Goal: Task Accomplishment & Management: Use online tool/utility

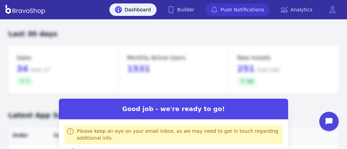
click at [247, 9] on link "Push Notifications" at bounding box center [237, 9] width 64 height 12
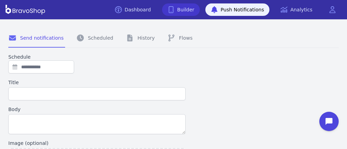
click at [174, 11] on icon at bounding box center [170, 9] width 7 height 7
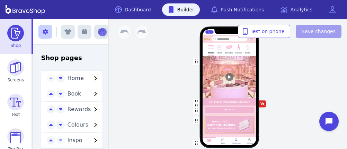
click at [216, 50] on img at bounding box center [219, 47] width 7 height 7
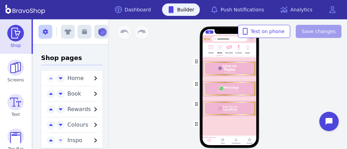
click at [214, 63] on div "button" at bounding box center [229, 67] width 54 height 23
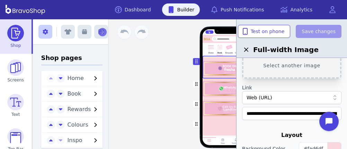
scroll to position [53, 0]
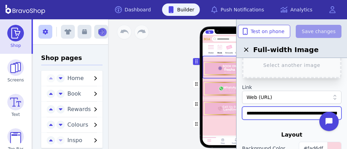
click at [246, 112] on input "**********" at bounding box center [291, 113] width 99 height 13
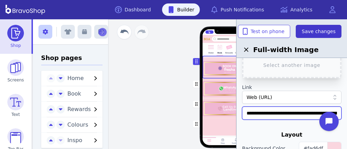
type input "**********"
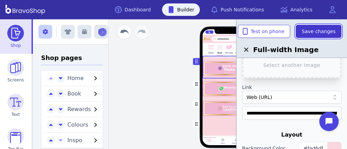
click at [312, 28] on span "Save changes" at bounding box center [318, 31] width 34 height 7
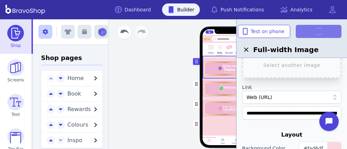
click at [164, 59] on div "Home Book Rewards Colours Inspo Drag a block here to get started Home Shop Noti…" at bounding box center [229, 90] width 130 height 83
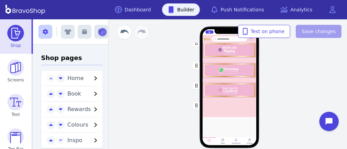
scroll to position [0, 0]
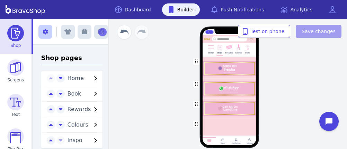
click at [220, 71] on div "button" at bounding box center [229, 67] width 54 height 23
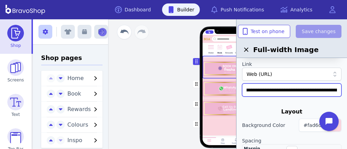
scroll to position [0, 115]
drag, startPoint x: 246, startPoint y: 89, endPoint x: 337, endPoint y: 89, distance: 91.3
click at [337, 89] on input "**********" at bounding box center [291, 90] width 99 height 13
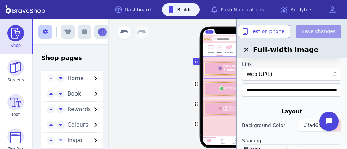
scroll to position [0, 0]
click at [145, 129] on div "Home Book Rewards Colours Inspo Drag a block here to get started Home Shop Noti…" at bounding box center [228, 84] width 235 height 130
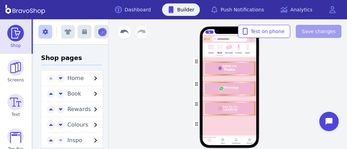
click at [209, 47] on img at bounding box center [210, 47] width 7 height 7
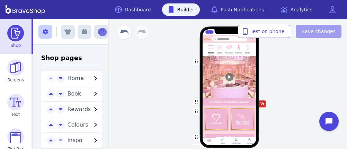
click at [225, 52] on div "Rewards" at bounding box center [229, 49] width 8 height 12
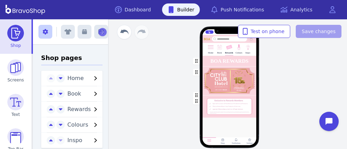
click at [233, 95] on div "button" at bounding box center [229, 81] width 54 height 29
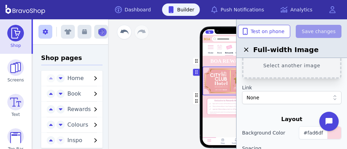
scroll to position [45, 0]
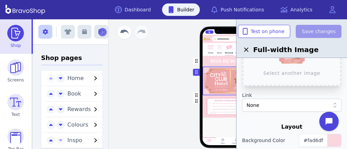
click at [202, 97] on div "button" at bounding box center [229, 107] width 54 height 22
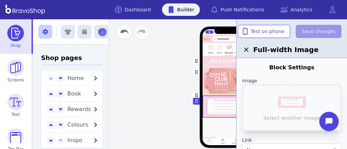
click at [203, 94] on div "button" at bounding box center [229, 81] width 54 height 29
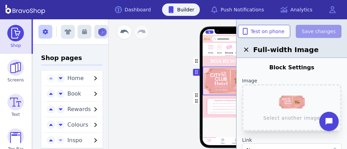
click at [203, 97] on div "button" at bounding box center [229, 107] width 54 height 22
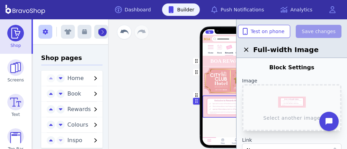
click at [98, 34] on button "button" at bounding box center [102, 32] width 8 height 8
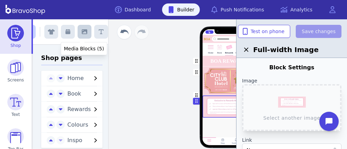
click at [82, 28] on button "button" at bounding box center [84, 32] width 14 height 14
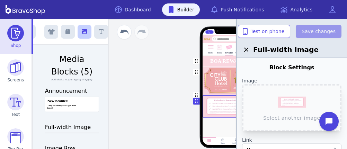
click at [82, 28] on button "button" at bounding box center [84, 32] width 14 height 14
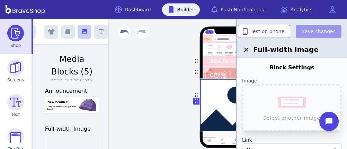
drag, startPoint x: 65, startPoint y: 145, endPoint x: 223, endPoint y: 89, distance: 167.7
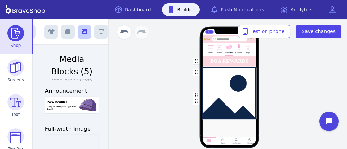
drag, startPoint x: 78, startPoint y: 140, endPoint x: 239, endPoint y: 73, distance: 174.1
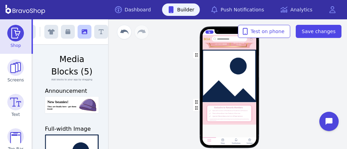
scroll to position [119, 0]
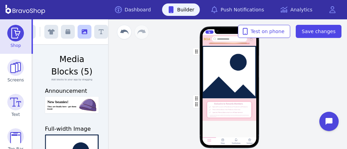
click at [202, 99] on div "button" at bounding box center [229, 99] width 54 height 0
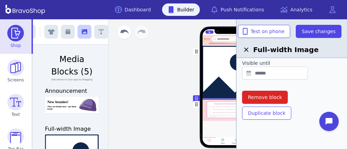
scroll to position [0, 0]
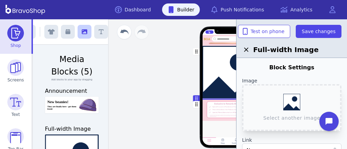
click at [215, 101] on div "button" at bounding box center [229, 110] width 54 height 22
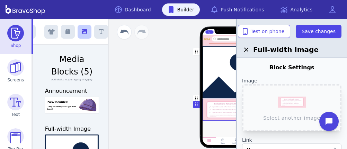
click at [213, 82] on div "button" at bounding box center [229, 72] width 54 height 53
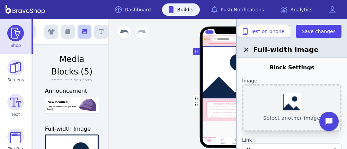
scroll to position [267, 0]
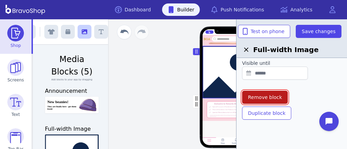
click at [275, 98] on span "Remove block" at bounding box center [265, 97] width 34 height 7
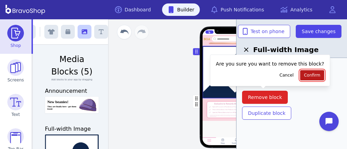
click at [304, 75] on span "Confirm" at bounding box center [312, 76] width 16 height 6
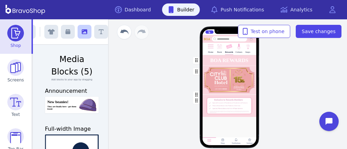
click at [210, 95] on div "button" at bounding box center [229, 95] width 54 height 0
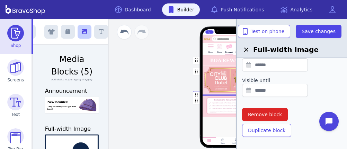
scroll to position [283, 0]
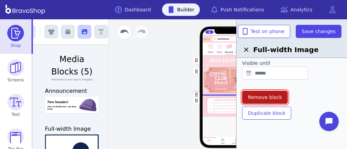
click at [275, 97] on span "Remove block" at bounding box center [265, 97] width 34 height 7
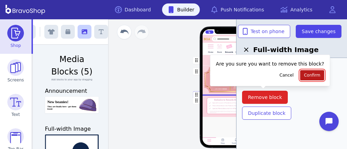
click at [304, 73] on span "Confirm" at bounding box center [312, 76] width 16 height 6
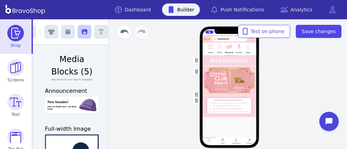
scroll to position [1, 0]
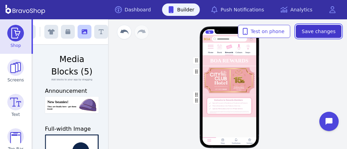
click at [311, 26] on button "Save changes" at bounding box center [318, 31] width 46 height 13
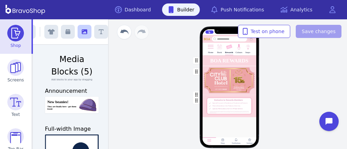
click at [247, 50] on div at bounding box center [247, 50] width 1 height 1
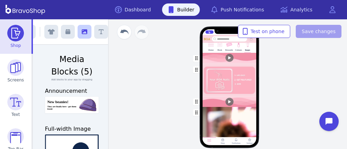
scroll to position [0, 0]
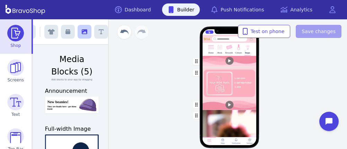
click at [217, 47] on img at bounding box center [219, 47] width 7 height 7
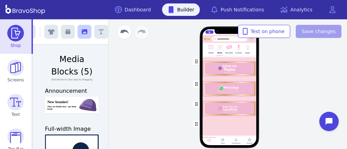
click at [225, 49] on img at bounding box center [228, 47] width 7 height 7
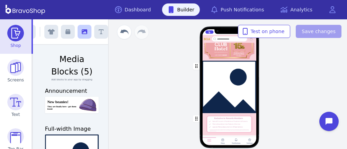
scroll to position [84, 0]
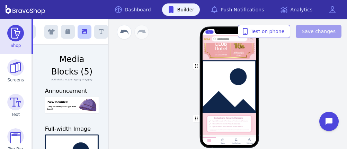
click at [220, 99] on div "button" at bounding box center [229, 87] width 54 height 53
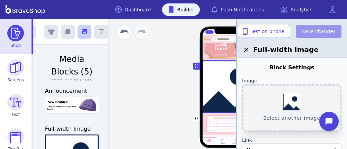
scroll to position [267, 0]
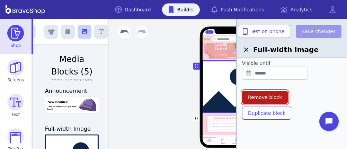
click at [263, 98] on span "Remove block" at bounding box center [265, 97] width 34 height 7
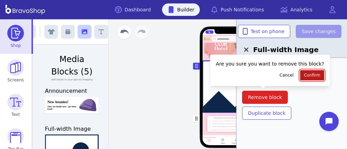
click at [300, 78] on button "Confirm" at bounding box center [312, 75] width 24 height 10
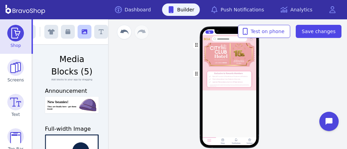
scroll to position [0, 0]
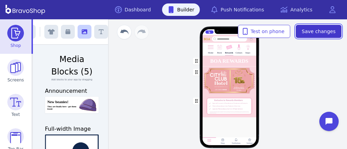
click at [304, 35] on button "Save changes" at bounding box center [318, 31] width 46 height 13
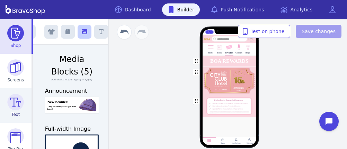
scroll to position [112, 0]
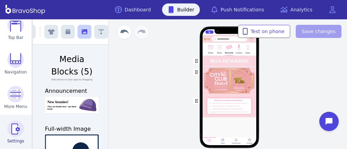
click at [12, 129] on img at bounding box center [15, 129] width 17 height 17
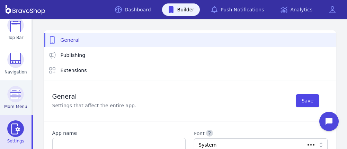
click at [62, 53] on span "Publishing" at bounding box center [73, 55] width 25 height 7
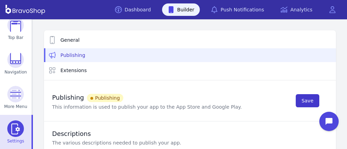
type textarea "**********"
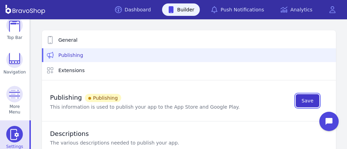
click at [303, 96] on button "Save" at bounding box center [307, 100] width 24 height 13
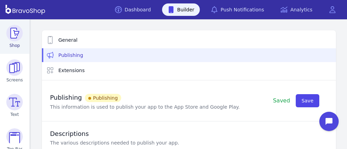
click at [12, 39] on img at bounding box center [14, 33] width 17 height 17
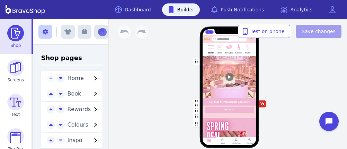
click at [215, 80] on div "button" at bounding box center [229, 77] width 54 height 43
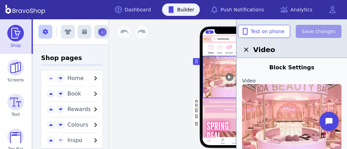
click at [215, 80] on div "button" at bounding box center [229, 77] width 54 height 43
click at [229, 76] on div "button" at bounding box center [229, 77] width 54 height 43
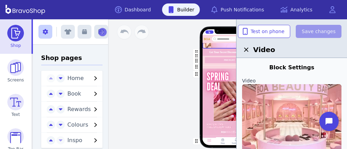
click at [204, 86] on div "button" at bounding box center [229, 102] width 54 height 68
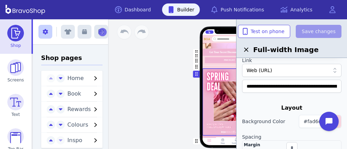
scroll to position [74, 0]
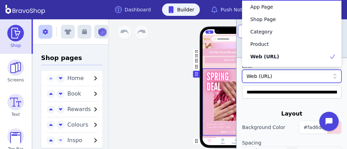
click at [282, 78] on div "Web (URL)" at bounding box center [287, 76] width 83 height 7
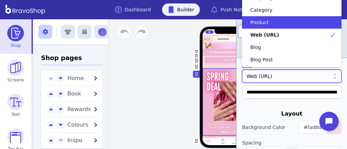
scroll to position [0, 0]
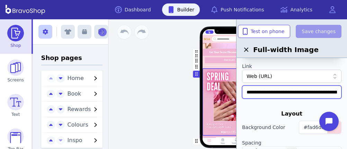
click at [296, 92] on input "**********" at bounding box center [291, 92] width 99 height 13
drag, startPoint x: 245, startPoint y: 91, endPoint x: 346, endPoint y: 86, distance: 100.7
click at [346, 86] on div "**********" at bounding box center [291, 93] width 110 height 149
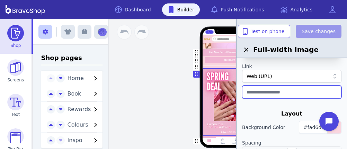
scroll to position [0, 0]
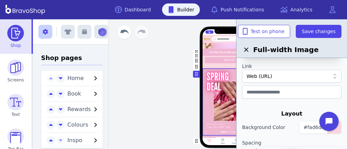
click at [330, 77] on div at bounding box center [333, 76] width 9 height 7
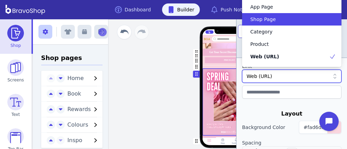
click at [302, 19] on div "Shop Page" at bounding box center [287, 19] width 83 height 7
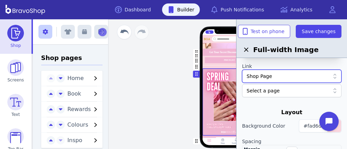
click at [263, 103] on div at bounding box center [291, 106] width 99 height 6
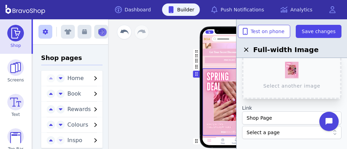
scroll to position [35, 0]
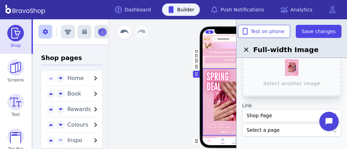
click at [268, 116] on div "Shop Page" at bounding box center [287, 115] width 83 height 7
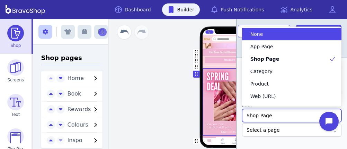
click at [279, 28] on div "None" at bounding box center [291, 34] width 99 height 12
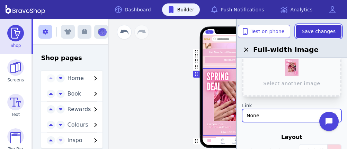
click at [320, 34] on span "Save changes" at bounding box center [318, 31] width 34 height 7
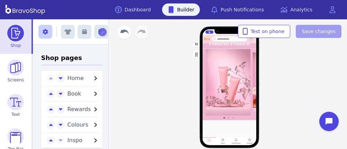
scroll to position [363, 0]
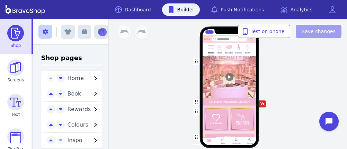
click at [236, 122] on div "button" at bounding box center [229, 119] width 54 height 27
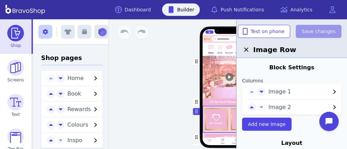
click at [288, 105] on span "Image 2" at bounding box center [299, 107] width 62 height 8
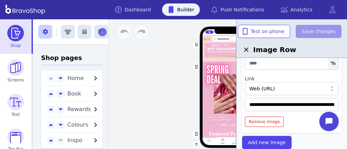
scroll to position [129, 0]
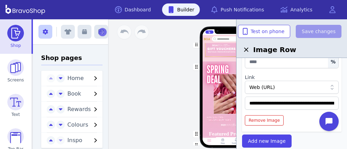
click at [224, 59] on div "button" at bounding box center [229, 50] width 54 height 22
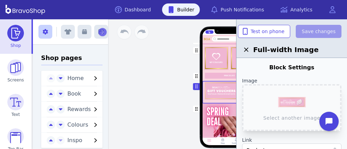
scroll to position [149, 0]
click at [231, 62] on div "button" at bounding box center [229, 57] width 54 height 27
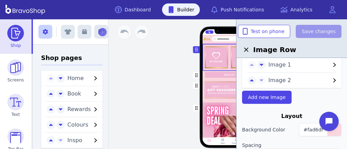
scroll to position [27, 0]
click at [275, 83] on span "Image 2" at bounding box center [299, 81] width 62 height 8
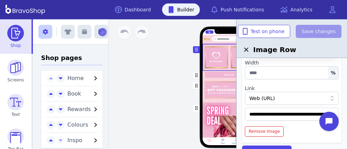
scroll to position [118, 0]
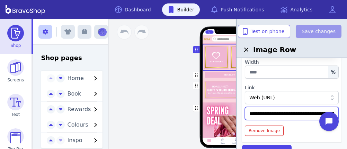
click at [248, 112] on input "**********" at bounding box center [291, 113] width 94 height 13
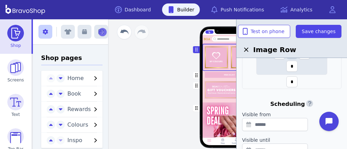
scroll to position [384, 0]
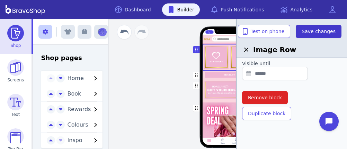
type input "**********"
click at [313, 27] on button "Save changes" at bounding box center [318, 31] width 46 height 13
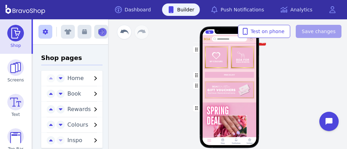
click at [309, 68] on div "Home Book Rewards Colours Inspo Get Your Secret Discount Code Here PRICELIST Fe…" at bounding box center [228, 84] width 235 height 130
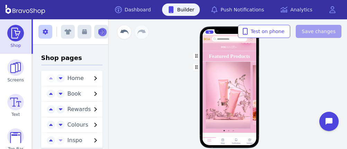
scroll to position [475, 0]
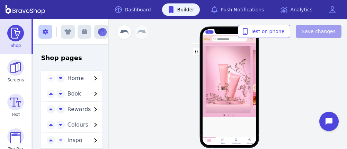
click at [320, 78] on div "Home Book Rewards Colours Inspo Get Your Secret Discount Code Here PRICELIST Fe…" at bounding box center [228, 84] width 235 height 130
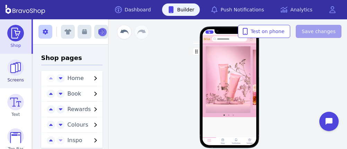
scroll to position [112, 0]
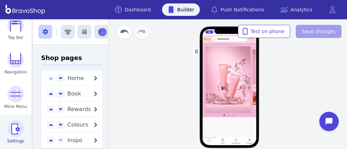
click at [15, 130] on img at bounding box center [15, 129] width 17 height 17
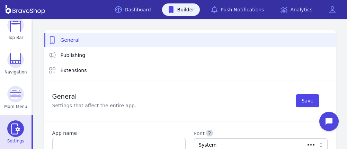
scroll to position [1, 0]
type input "**********"
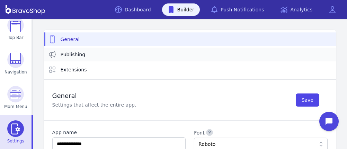
click at [68, 55] on span "Publishing" at bounding box center [73, 54] width 25 height 7
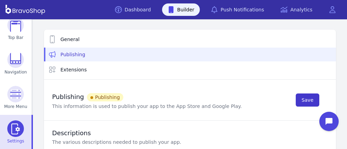
type textarea "**********"
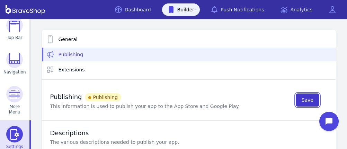
click at [304, 103] on span "Save" at bounding box center [307, 100] width 12 height 7
click at [186, 8] on link "Builder" at bounding box center [181, 9] width 38 height 12
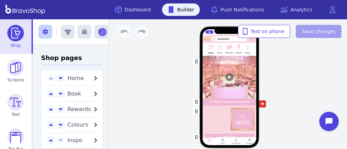
click at [227, 50] on img at bounding box center [228, 47] width 7 height 7
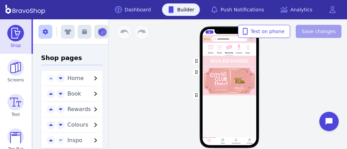
click at [225, 82] on div "button" at bounding box center [229, 81] width 54 height 29
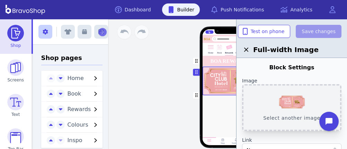
click at [281, 102] on button "Select another image" at bounding box center [291, 107] width 99 height 47
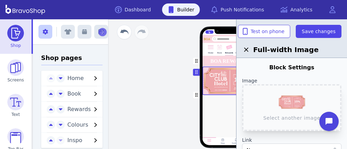
click at [318, 24] on div "Full-width Image" at bounding box center [291, 38] width 110 height 39
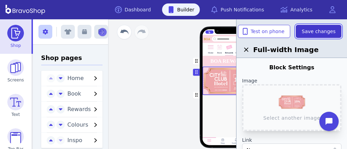
click at [318, 28] on span "Save changes" at bounding box center [318, 31] width 34 height 7
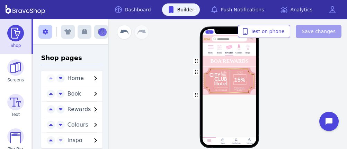
click at [239, 59] on div "button" at bounding box center [229, 61] width 54 height 11
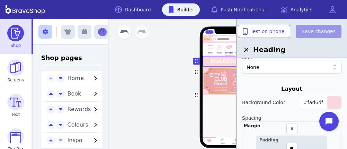
scroll to position [126, 0]
click at [317, 101] on span "#fad6df" at bounding box center [313, 103] width 20 height 6
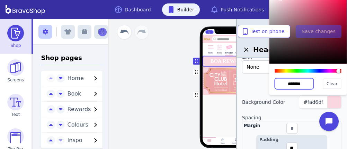
drag, startPoint x: 305, startPoint y: 82, endPoint x: 268, endPoint y: 81, distance: 37.0
click at [268, 81] on div "******* Clear" at bounding box center [307, 46] width 78 height 98
paste input "text"
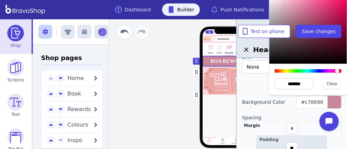
drag, startPoint x: 300, startPoint y: 3, endPoint x: 279, endPoint y: 2, distance: 21.5
click at [279, 2] on div at bounding box center [279, 2] width 4 height 4
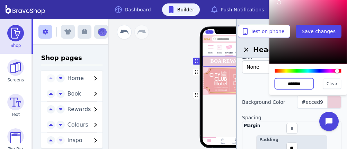
click at [308, 86] on input "*******" at bounding box center [293, 83] width 39 height 11
drag, startPoint x: 308, startPoint y: 86, endPoint x: 277, endPoint y: 83, distance: 31.3
click at [277, 83] on input "*******" at bounding box center [293, 83] width 39 height 11
paste input "text"
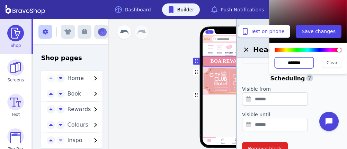
scroll to position [310, 0]
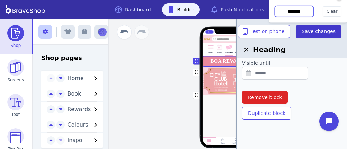
type input "*******"
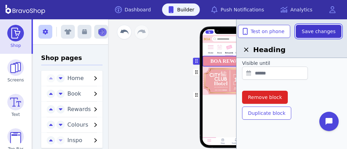
click at [322, 30] on span "Save changes" at bounding box center [318, 31] width 34 height 7
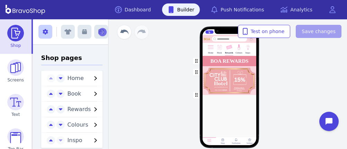
click at [325, 81] on div "Home Book Rewards Colours Inspo BOA REWARDS Drag a block here to get started Ho…" at bounding box center [228, 84] width 235 height 130
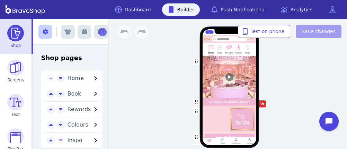
click at [227, 49] on img at bounding box center [228, 47] width 7 height 7
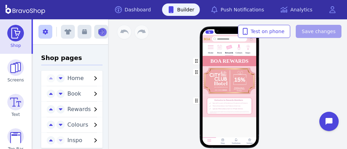
click at [205, 62] on div "button" at bounding box center [229, 61] width 54 height 11
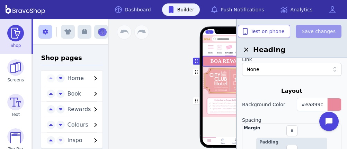
scroll to position [124, 0]
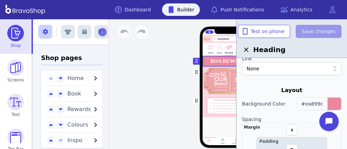
click at [325, 103] on button "#ea899c" at bounding box center [318, 104] width 45 height 13
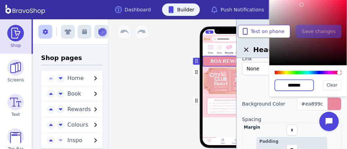
drag, startPoint x: 308, startPoint y: 86, endPoint x: 275, endPoint y: 81, distance: 33.5
click at [275, 81] on input "*******" at bounding box center [293, 85] width 39 height 11
paste input "text"
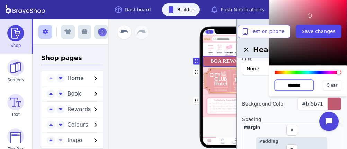
type input "*******"
click at [273, 93] on div "******* Clear" at bounding box center [307, 80] width 77 height 31
click at [214, 121] on div at bounding box center [229, 127] width 54 height 18
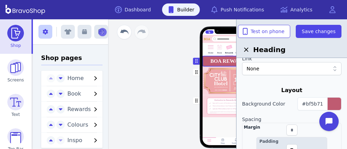
click at [209, 104] on div "button" at bounding box center [229, 106] width 54 height 22
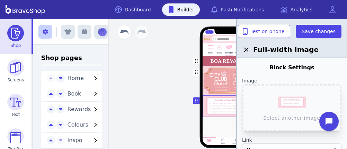
click at [209, 48] on img at bounding box center [210, 47] width 7 height 7
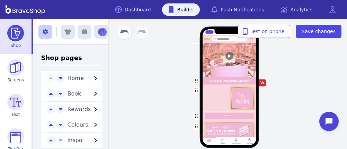
scroll to position [54, 0]
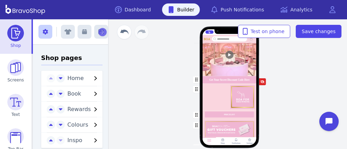
click at [218, 114] on div "button" at bounding box center [229, 115] width 54 height 9
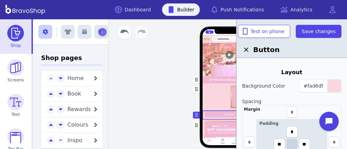
scroll to position [192, 0]
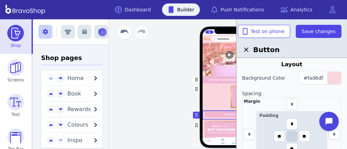
click at [205, 84] on div "button" at bounding box center [229, 97] width 54 height 27
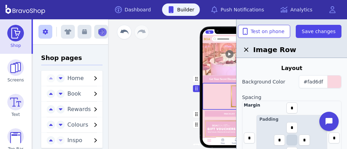
scroll to position [0, 0]
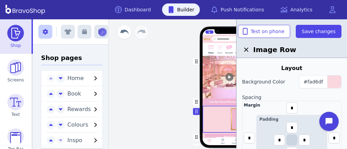
click at [218, 50] on img at bounding box center [219, 47] width 7 height 7
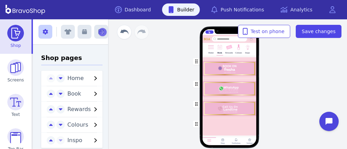
click at [239, 49] on img at bounding box center [238, 47] width 7 height 7
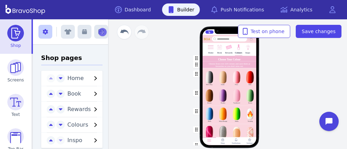
click at [208, 59] on div "button" at bounding box center [229, 58] width 54 height 5
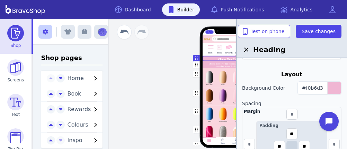
scroll to position [142, 0]
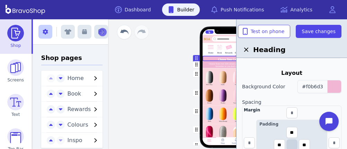
click at [311, 85] on span "#f0b6d3" at bounding box center [312, 87] width 21 height 6
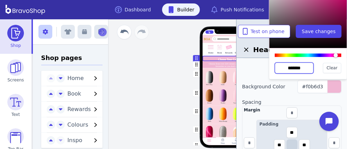
drag, startPoint x: 306, startPoint y: 66, endPoint x: 271, endPoint y: 68, distance: 35.0
click at [271, 68] on div "******* Clear" at bounding box center [307, 63] width 77 height 31
click at [219, 50] on div at bounding box center [219, 50] width 1 height 1
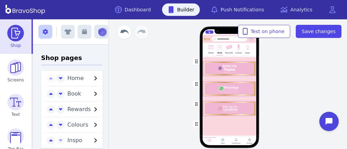
click at [225, 49] on img at bounding box center [228, 47] width 7 height 7
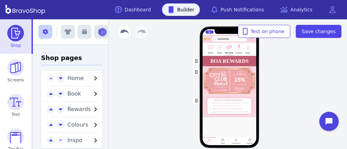
click at [217, 59] on div "button" at bounding box center [229, 61] width 54 height 11
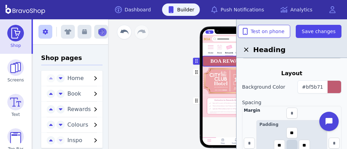
scroll to position [144, 0]
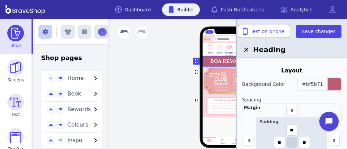
click at [316, 84] on span "#bf5b71" at bounding box center [312, 85] width 21 height 6
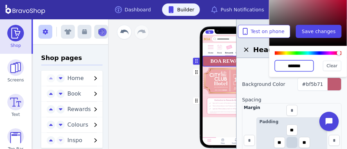
drag, startPoint x: 307, startPoint y: 67, endPoint x: 271, endPoint y: 62, distance: 36.3
click at [271, 62] on div "******* Clear" at bounding box center [307, 61] width 77 height 31
paste input "text"
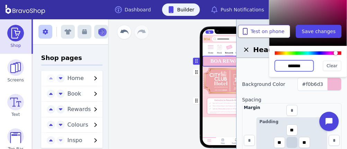
type input "*******"
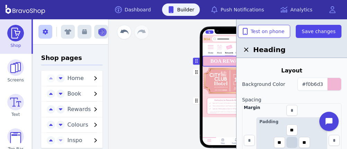
click at [216, 92] on div "button" at bounding box center [229, 81] width 54 height 28
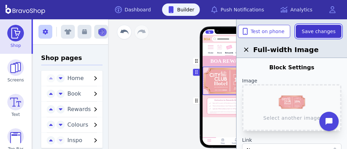
click at [315, 29] on span "Save changes" at bounding box center [318, 31] width 34 height 7
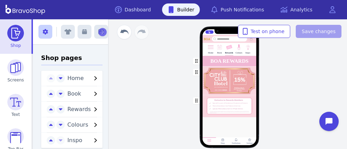
click at [217, 74] on div "button" at bounding box center [229, 81] width 54 height 28
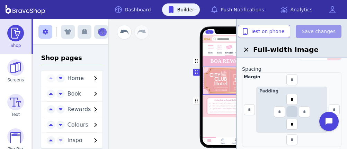
scroll to position [133, 0]
drag, startPoint x: 293, startPoint y: 97, endPoint x: 285, endPoint y: 97, distance: 7.3
click at [285, 97] on div "Padding * *" at bounding box center [291, 109] width 71 height 46
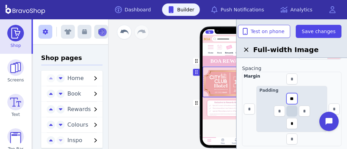
type input "**"
drag, startPoint x: 292, startPoint y: 123, endPoint x: 287, endPoint y: 122, distance: 4.9
click at [287, 122] on input "*" at bounding box center [291, 123] width 11 height 11
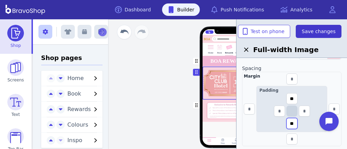
type input "**"
click at [314, 28] on span "Save changes" at bounding box center [318, 31] width 34 height 7
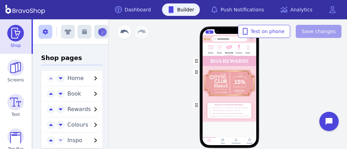
click at [245, 91] on div "button" at bounding box center [229, 83] width 54 height 33
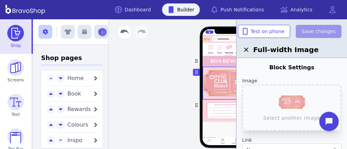
click at [175, 103] on div "Home Book Rewards Colours Inspo BOA REWARDS Drag a block here to get started Ho…" at bounding box center [229, 90] width 130 height 83
click at [162, 43] on div "Home Book Rewards Colours Inspo BOA REWARDS Drag a block here to get started Ho…" at bounding box center [228, 84] width 235 height 130
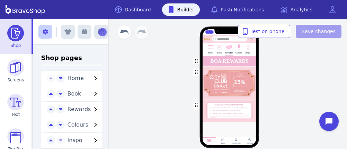
click at [274, 110] on div "Home Book Rewards Colours Inspo BOA REWARDS Drag a block here to get started Ho…" at bounding box center [229, 90] width 130 height 83
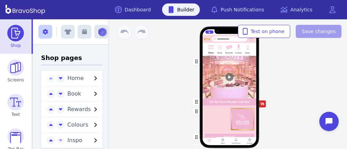
click at [227, 49] on img at bounding box center [228, 47] width 7 height 7
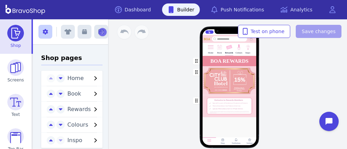
click at [205, 62] on div "button" at bounding box center [229, 61] width 54 height 11
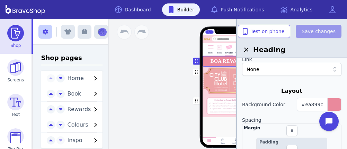
scroll to position [124, 0]
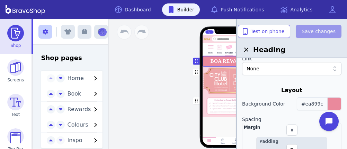
click at [325, 103] on button "#ea899c" at bounding box center [318, 104] width 45 height 13
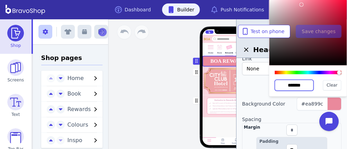
drag, startPoint x: 308, startPoint y: 86, endPoint x: 275, endPoint y: 81, distance: 33.5
click at [275, 81] on input "*******" at bounding box center [293, 85] width 39 height 11
paste input "text"
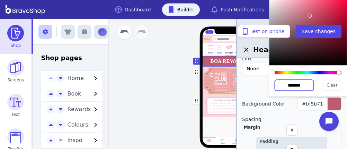
type input "*******"
click at [273, 93] on div "******* Clear" at bounding box center [307, 80] width 77 height 31
click at [214, 121] on div at bounding box center [229, 127] width 54 height 18
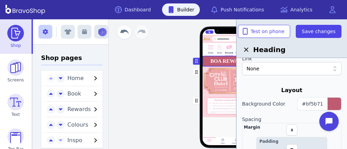
click at [209, 104] on div "button" at bounding box center [229, 106] width 54 height 22
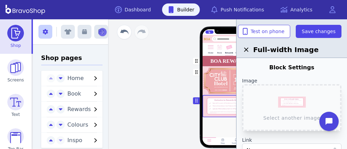
click at [209, 48] on img at bounding box center [210, 47] width 7 height 7
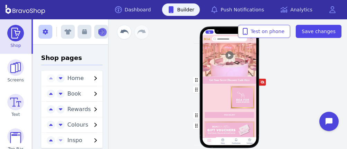
scroll to position [54, 0]
click at [218, 114] on div "button" at bounding box center [229, 115] width 54 height 9
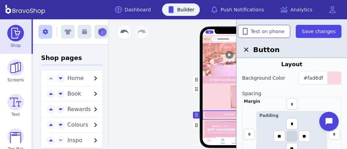
scroll to position [114, 0]
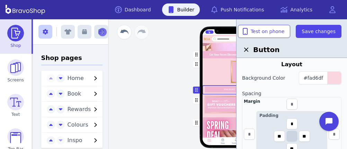
click at [205, 83] on div "button" at bounding box center [229, 72] width 54 height 27
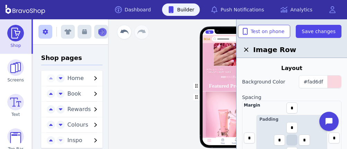
scroll to position [0, 0]
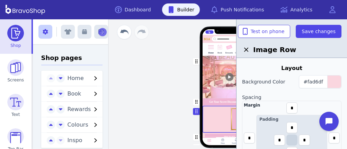
click at [218, 50] on img at bounding box center [219, 47] width 7 height 7
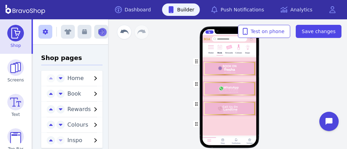
click at [239, 49] on img at bounding box center [238, 47] width 7 height 7
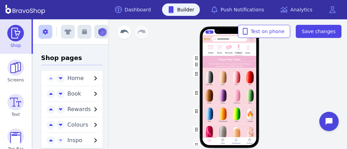
click at [208, 59] on div "button" at bounding box center [229, 58] width 54 height 5
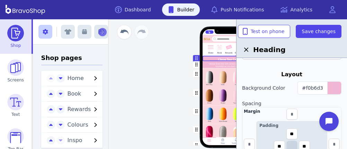
scroll to position [142, 0]
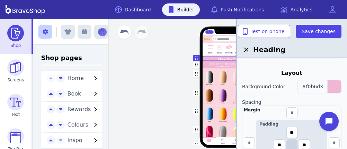
click at [311, 85] on span "#f0b6d3" at bounding box center [312, 87] width 21 height 6
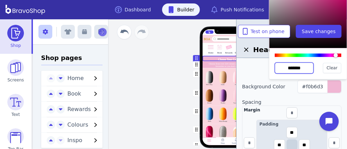
drag, startPoint x: 306, startPoint y: 66, endPoint x: 271, endPoint y: 68, distance: 35.0
click at [271, 68] on div "******* Clear" at bounding box center [307, 63] width 77 height 31
click at [219, 50] on div at bounding box center [219, 50] width 1 height 1
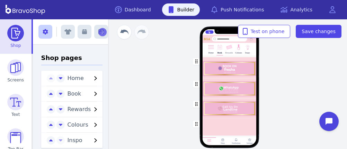
click at [225, 49] on img at bounding box center [228, 47] width 7 height 7
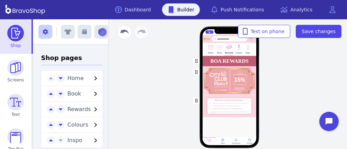
click at [217, 59] on div "button" at bounding box center [229, 61] width 54 height 11
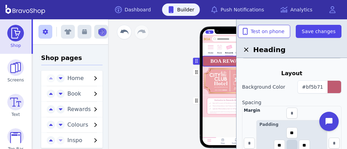
scroll to position [144, 0]
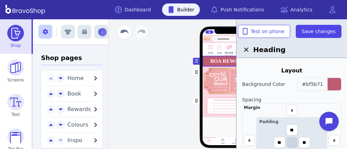
click at [316, 84] on span "#bf5b71" at bounding box center [312, 85] width 21 height 6
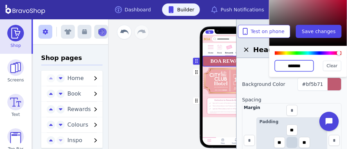
drag, startPoint x: 307, startPoint y: 67, endPoint x: 271, endPoint y: 62, distance: 36.3
click at [271, 62] on div "******* Clear" at bounding box center [307, 61] width 77 height 31
paste input "text"
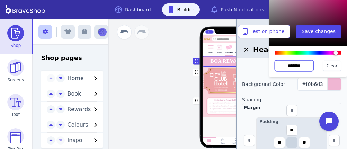
type input "*******"
click at [216, 92] on div "button" at bounding box center [229, 81] width 54 height 28
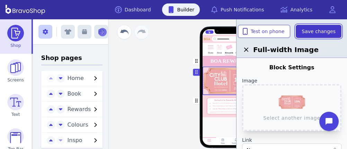
click at [315, 29] on span "Save changes" at bounding box center [318, 31] width 34 height 7
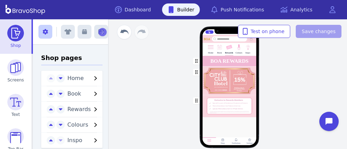
click at [217, 74] on div "button" at bounding box center [229, 81] width 54 height 28
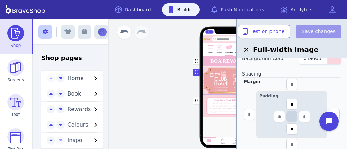
scroll to position [133, 0]
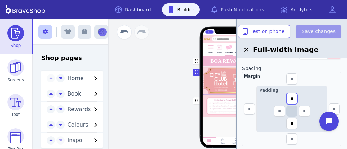
drag, startPoint x: 293, startPoint y: 97, endPoint x: 285, endPoint y: 97, distance: 7.3
click at [285, 97] on div "Padding * *" at bounding box center [291, 109] width 71 height 46
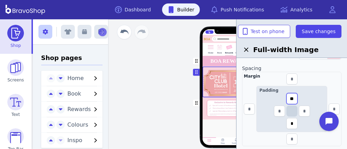
type input "**"
drag, startPoint x: 292, startPoint y: 123, endPoint x: 287, endPoint y: 122, distance: 4.9
click at [287, 122] on input "*" at bounding box center [291, 123] width 11 height 11
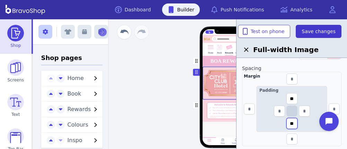
type input "**"
click at [314, 28] on span "Save changes" at bounding box center [318, 31] width 34 height 7
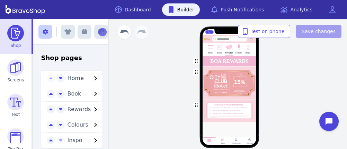
click at [245, 91] on div "button" at bounding box center [229, 83] width 54 height 33
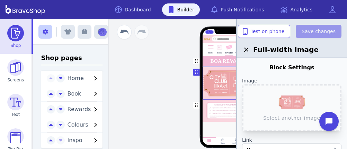
click at [175, 103] on div "Home Book Rewards Colours Inspo BOA REWARDS Drag a block here to get started Ho…" at bounding box center [229, 90] width 130 height 83
click at [162, 43] on div "Home Book Rewards Colours Inspo BOA REWARDS Drag a block here to get started Ho…" at bounding box center [228, 84] width 235 height 130
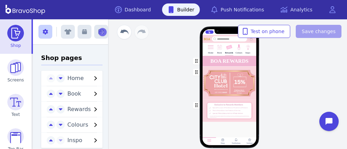
click at [274, 110] on div "Home Book Rewards Colours Inspo BOA REWARDS Drag a block here to get started Ho…" at bounding box center [229, 90] width 130 height 83
